Goal: Information Seeking & Learning: Understand process/instructions

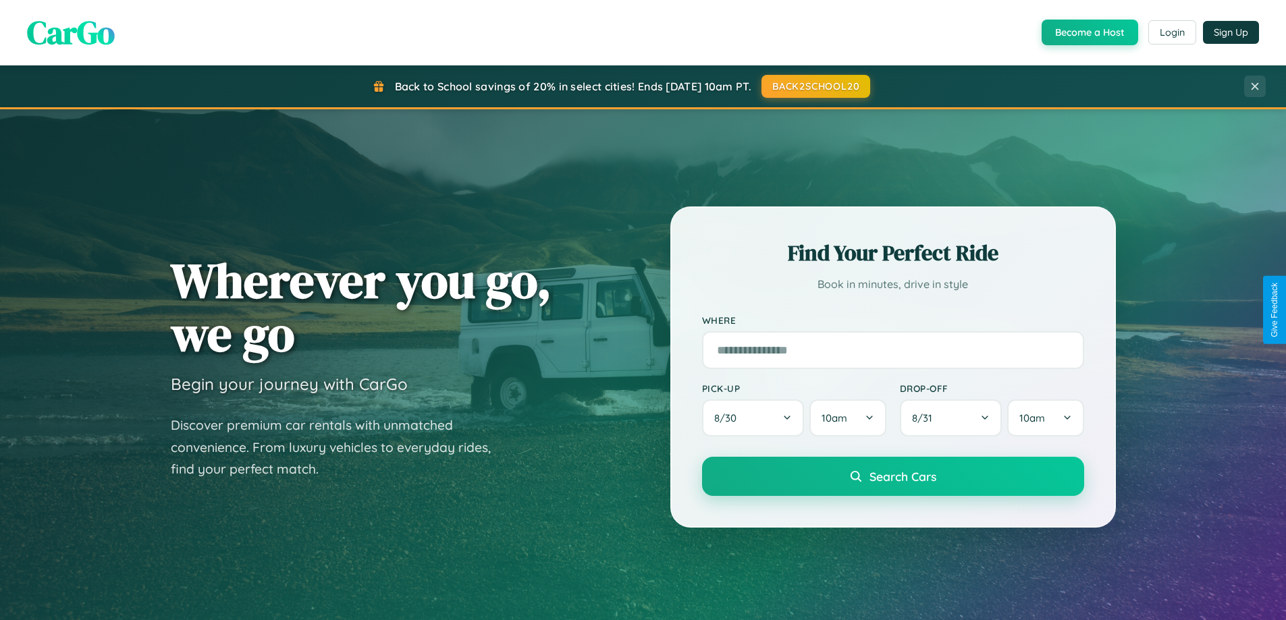
scroll to position [2597, 0]
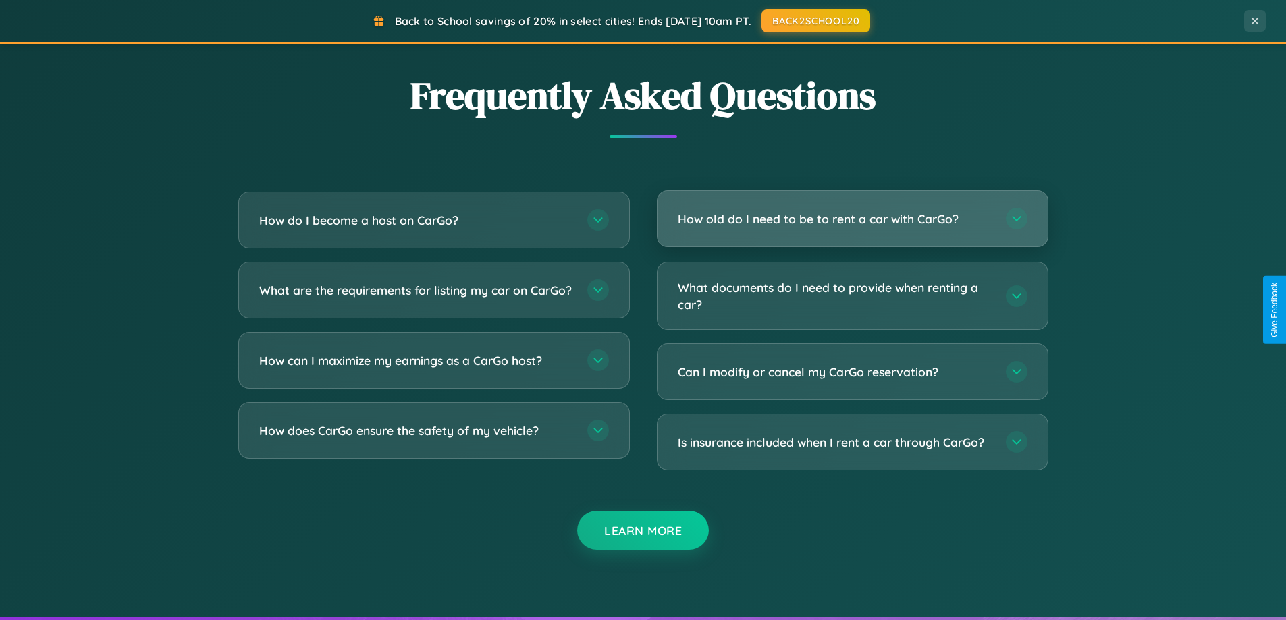
click at [852, 219] on h3 "How old do I need to be to rent a car with CarGo?" at bounding box center [835, 219] width 314 height 17
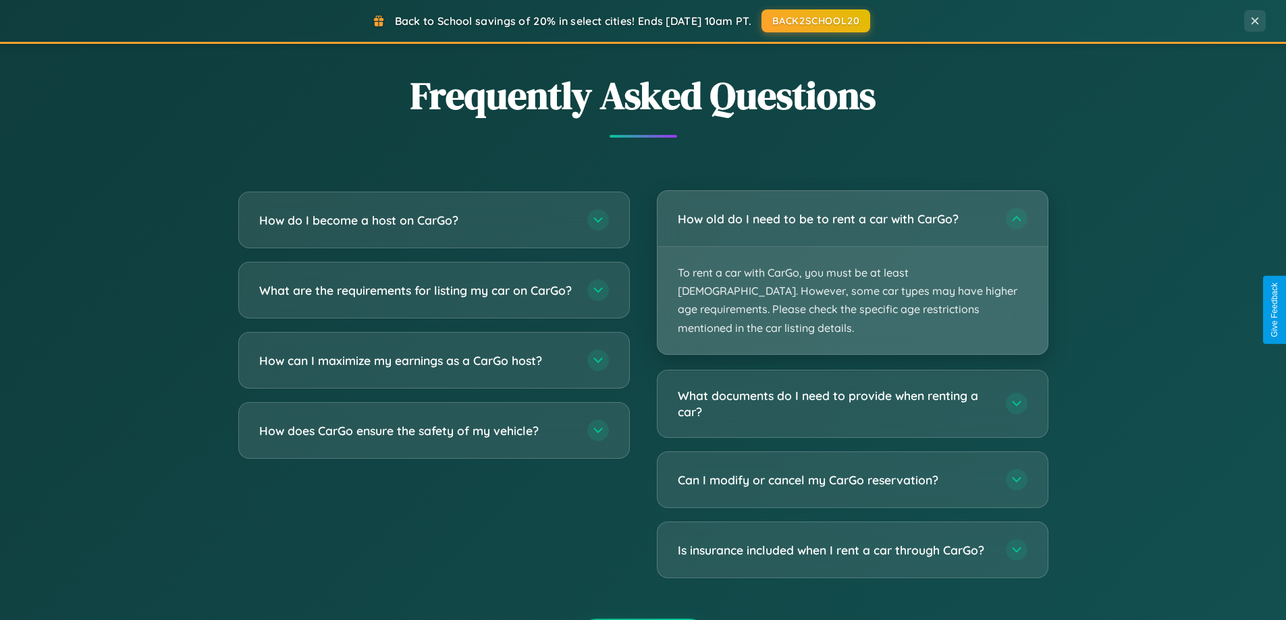
click at [852, 263] on p "To rent a car with CarGo, you must be at least [DEMOGRAPHIC_DATA]. However, som…" at bounding box center [852, 300] width 390 height 107
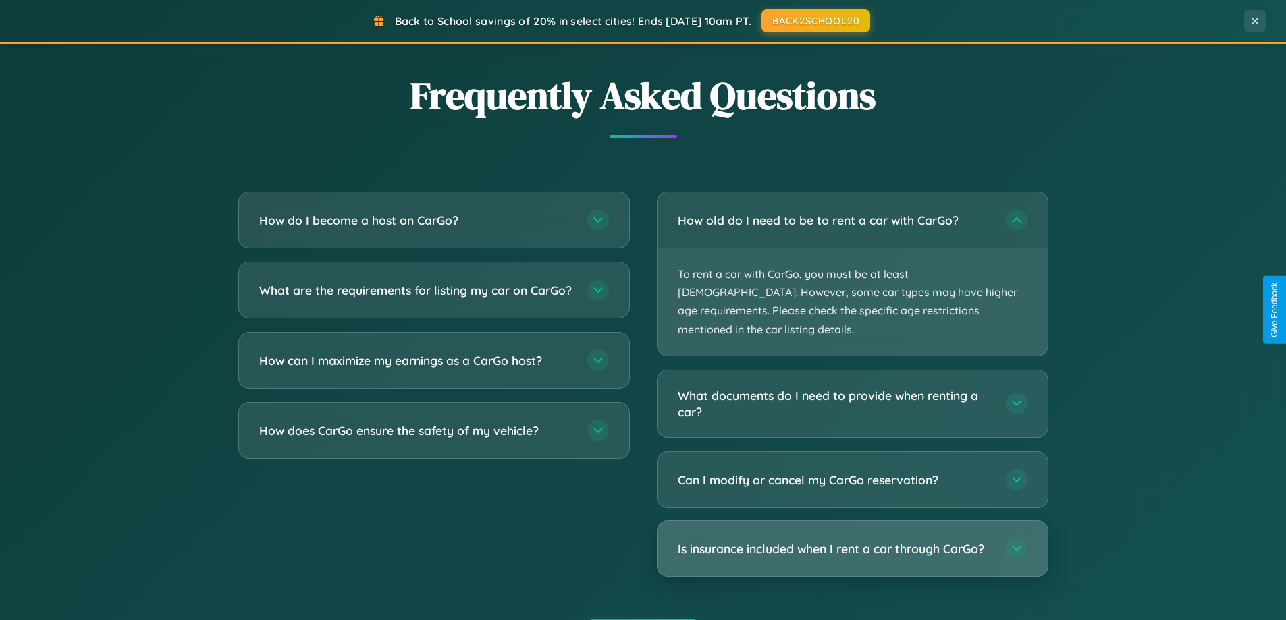
click at [852, 541] on h3 "Is insurance included when I rent a car through CarGo?" at bounding box center [835, 549] width 314 height 17
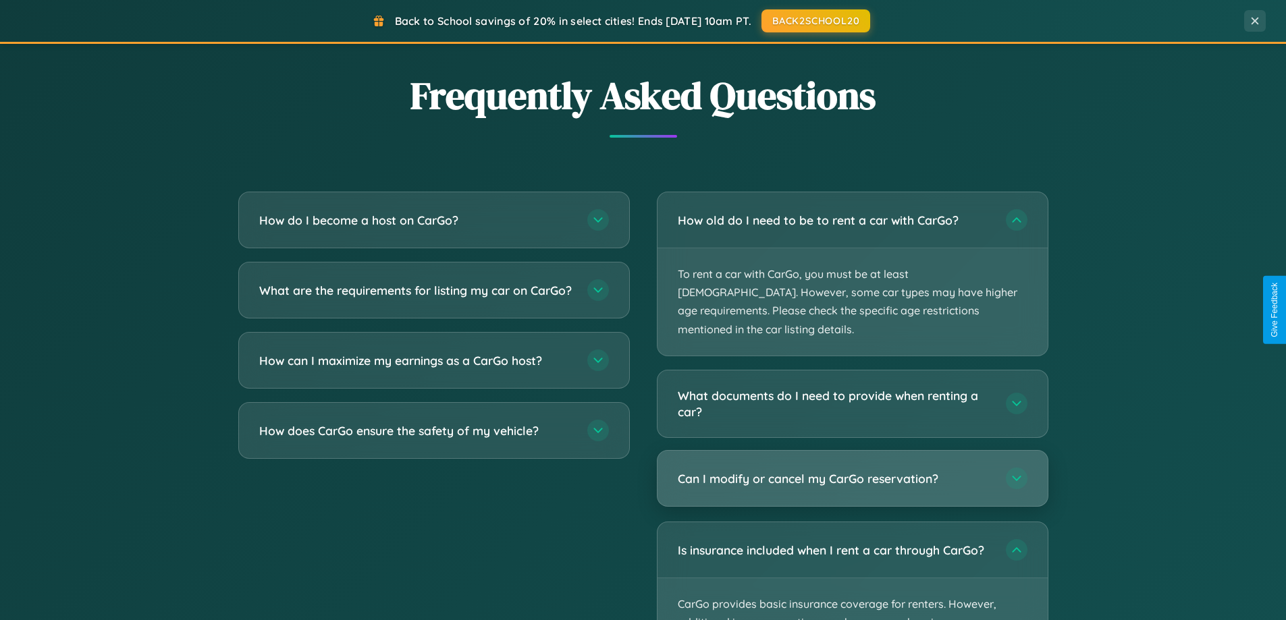
click at [852, 470] on h3 "Can I modify or cancel my CarGo reservation?" at bounding box center [835, 478] width 314 height 17
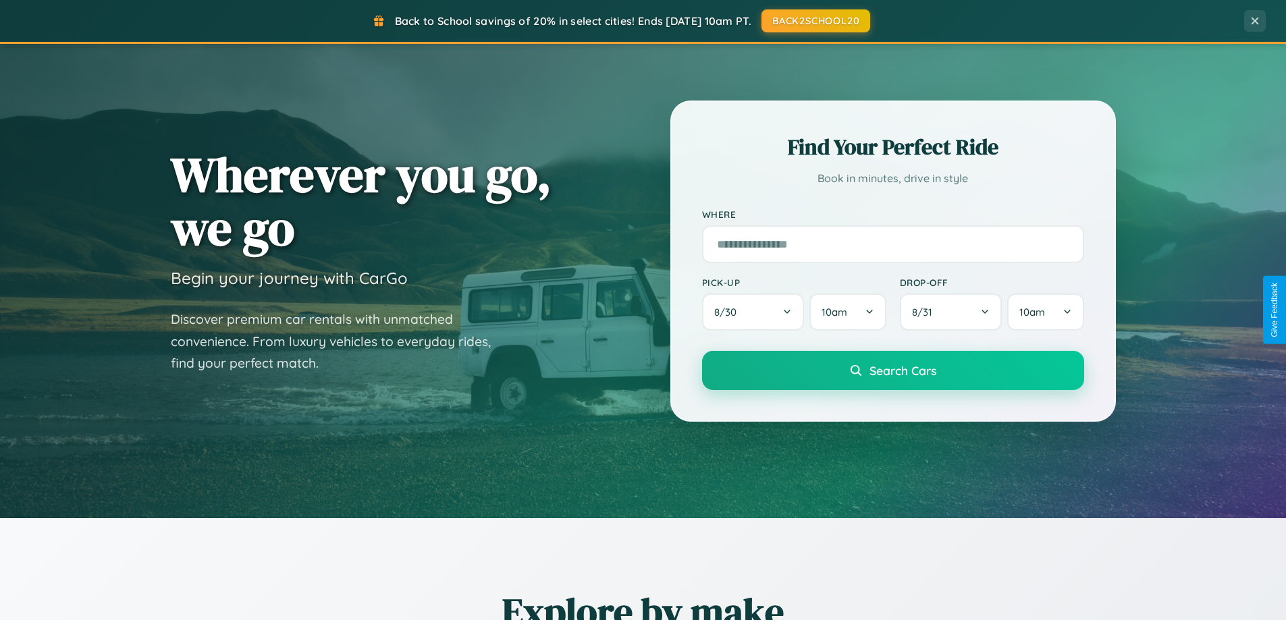
scroll to position [0, 0]
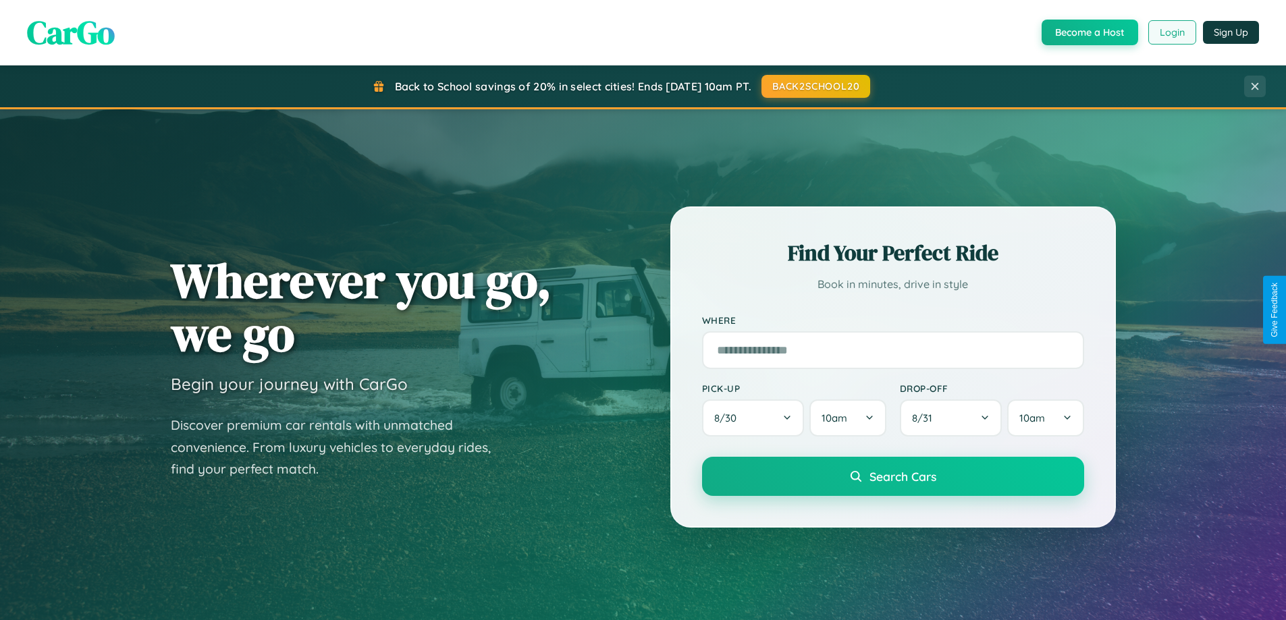
click at [1171, 32] on button "Login" at bounding box center [1172, 32] width 48 height 24
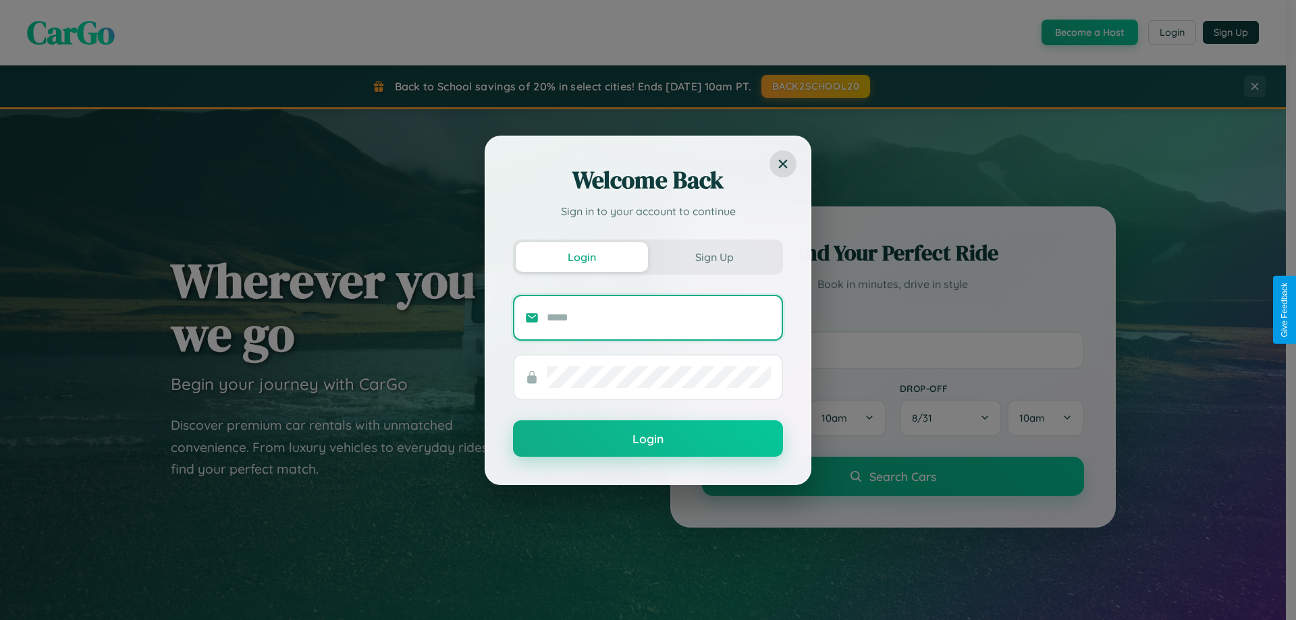
click at [659, 317] on input "text" at bounding box center [659, 318] width 224 height 22
type input "**********"
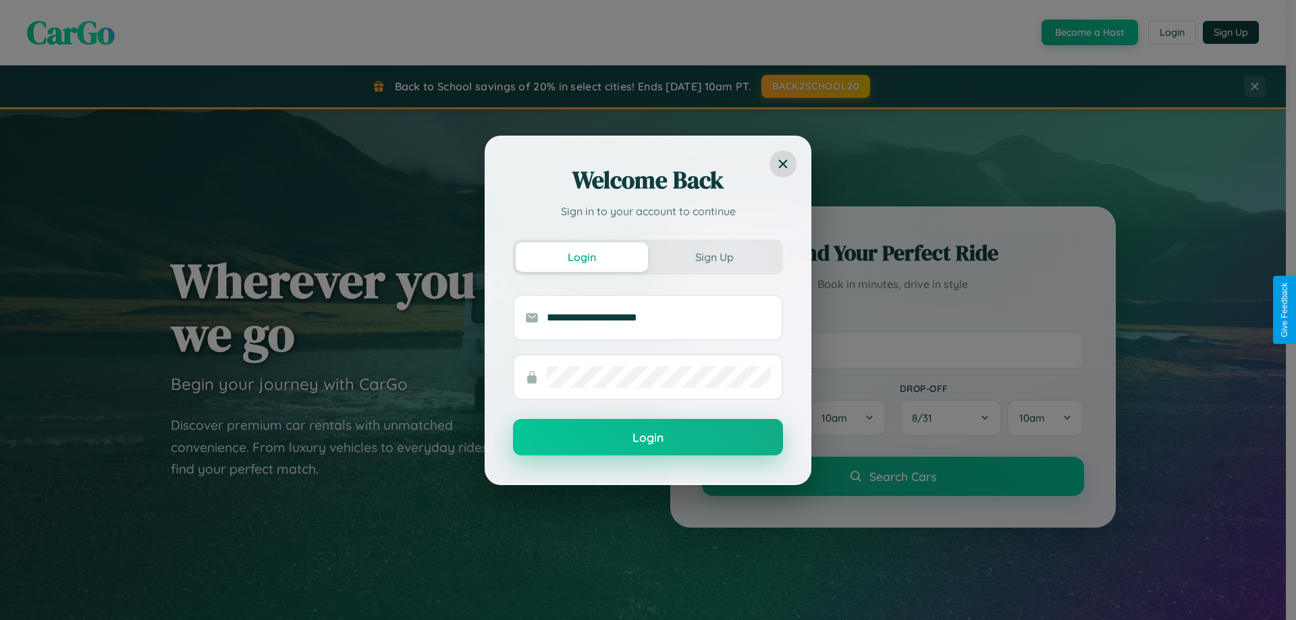
click at [648, 438] on button "Login" at bounding box center [648, 437] width 270 height 36
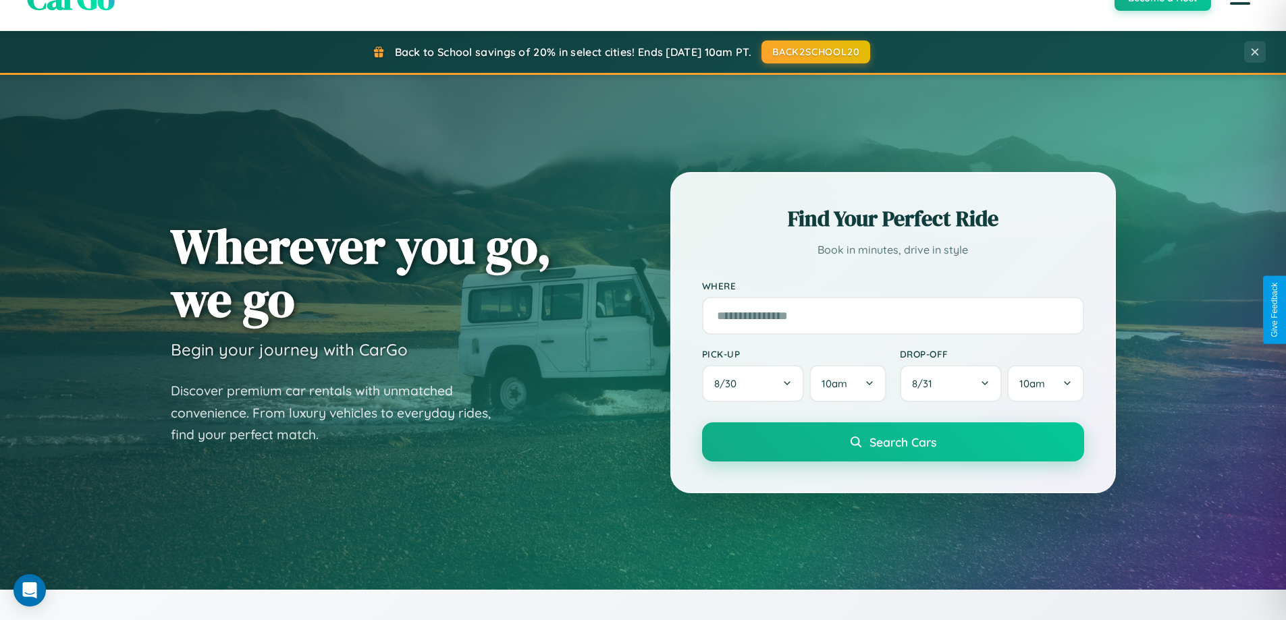
scroll to position [582, 0]
